Goal: Task Accomplishment & Management: Use online tool/utility

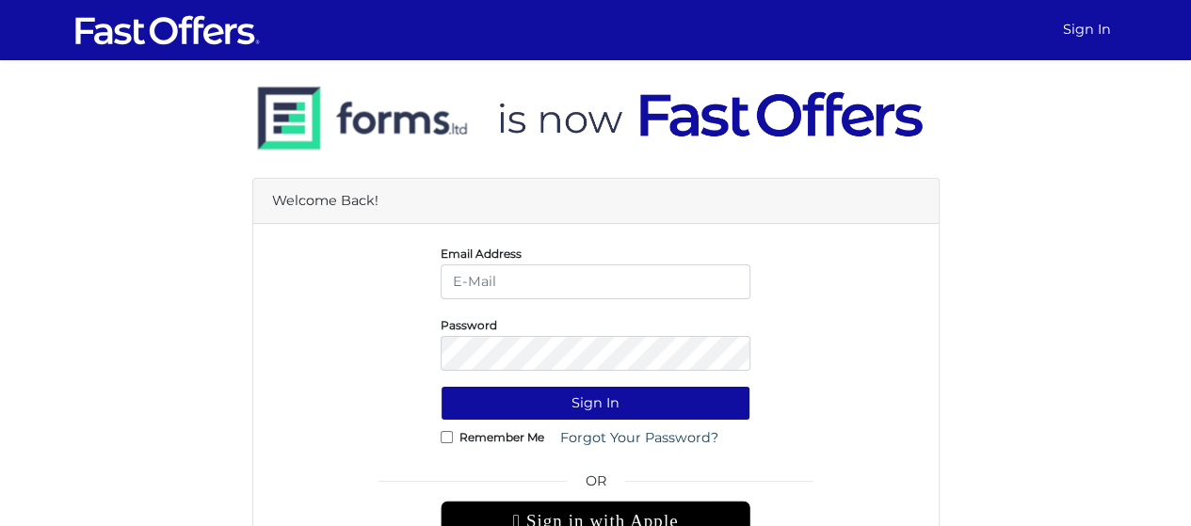
click at [490, 276] on input "email" at bounding box center [596, 282] width 310 height 35
click at [545, 291] on input "email" at bounding box center [596, 282] width 310 height 35
type input "[EMAIL_ADDRESS][DOMAIN_NAME]"
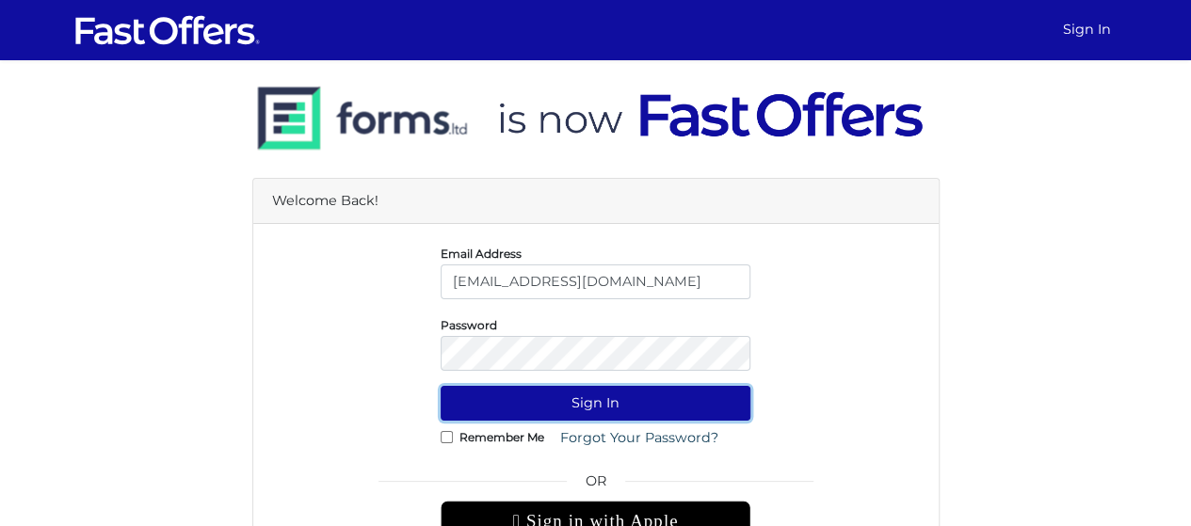
click at [590, 408] on button "Sign In" at bounding box center [596, 403] width 310 height 35
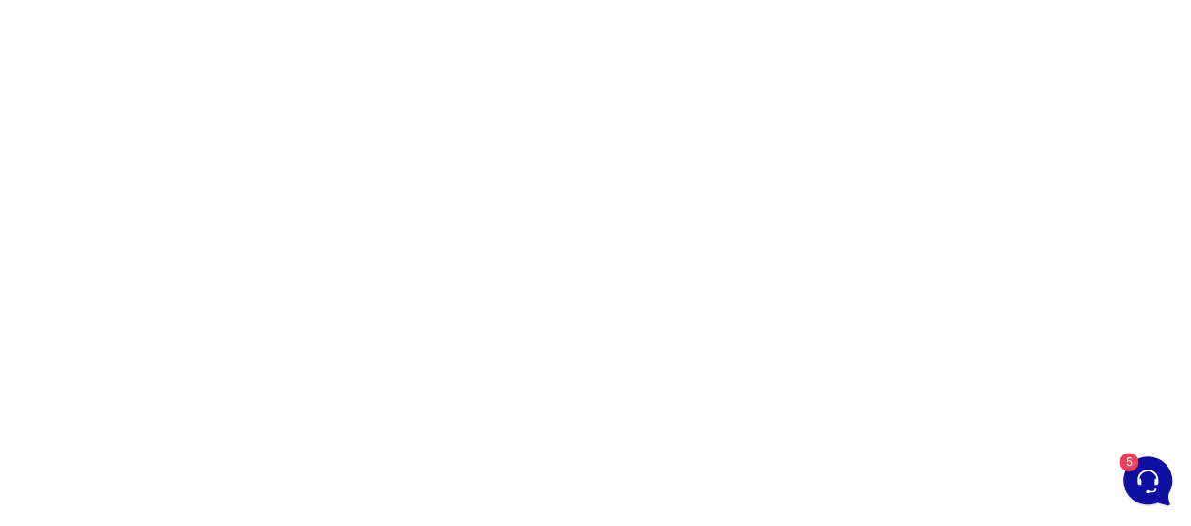
scroll to position [220, 0]
click at [1178, 154] on div at bounding box center [595, 311] width 1191 height 942
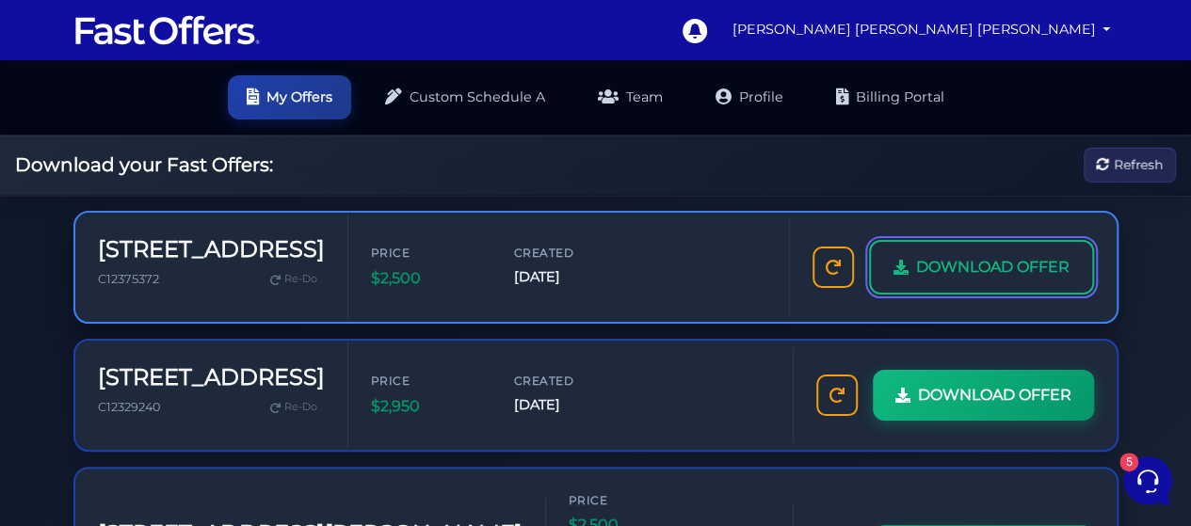
click at [1025, 280] on link "DOWNLOAD OFFER" at bounding box center [981, 267] width 225 height 55
